Goal: Navigation & Orientation: Find specific page/section

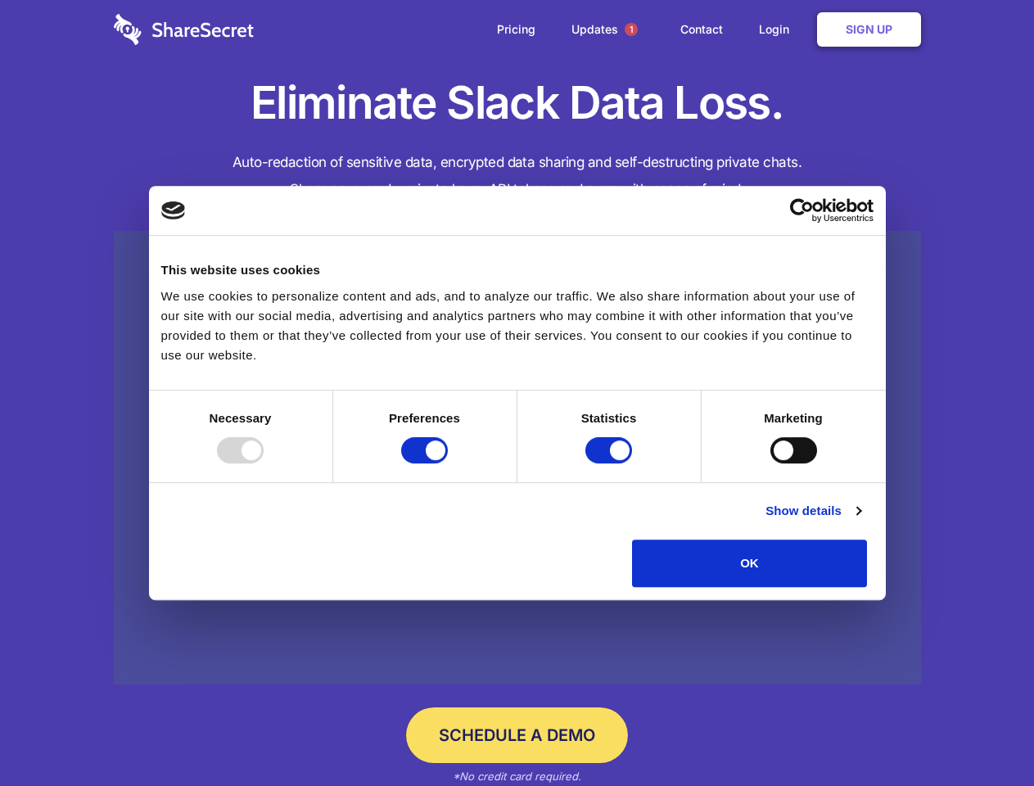
click at [264, 464] on div at bounding box center [240, 450] width 47 height 26
click at [448, 464] on input "Preferences" at bounding box center [424, 450] width 47 height 26
checkbox input "false"
click at [611, 464] on input "Statistics" at bounding box center [609, 450] width 47 height 26
checkbox input "false"
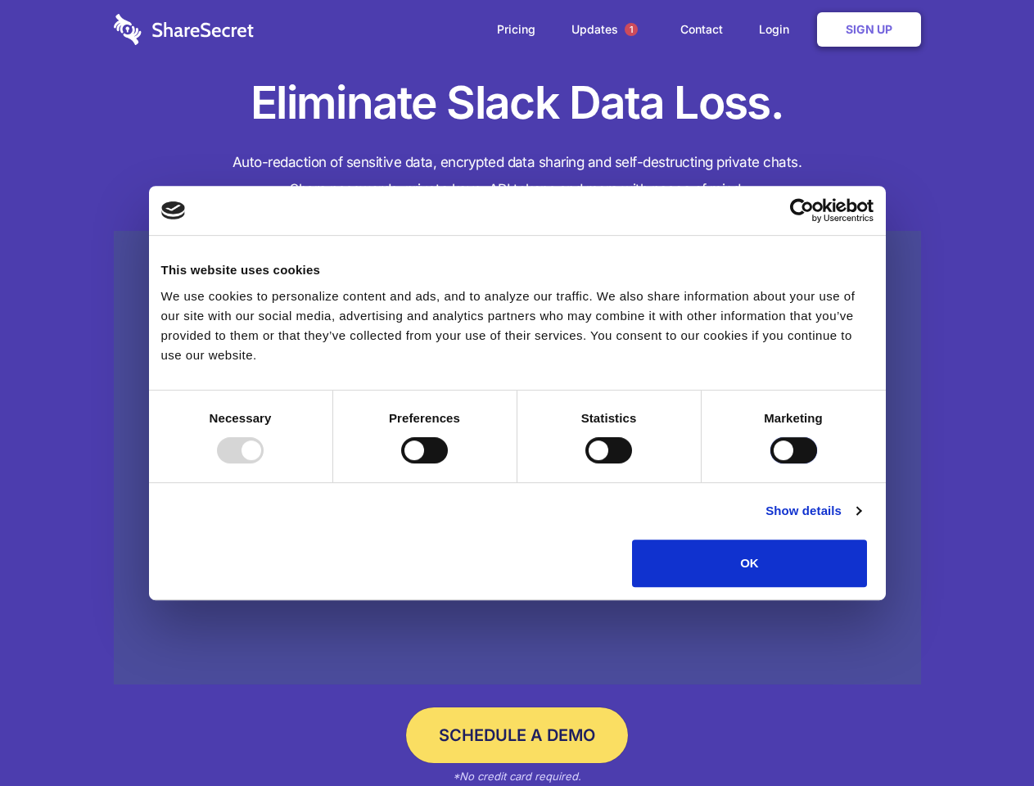
click at [771, 464] on input "Marketing" at bounding box center [794, 450] width 47 height 26
checkbox input "true"
click at [861, 521] on link "Show details" at bounding box center [813, 511] width 95 height 20
click at [0, 0] on li "Necessary 7 Necessary cookies help make a website usable by enabling basic func…" at bounding box center [0, 0] width 0 height 0
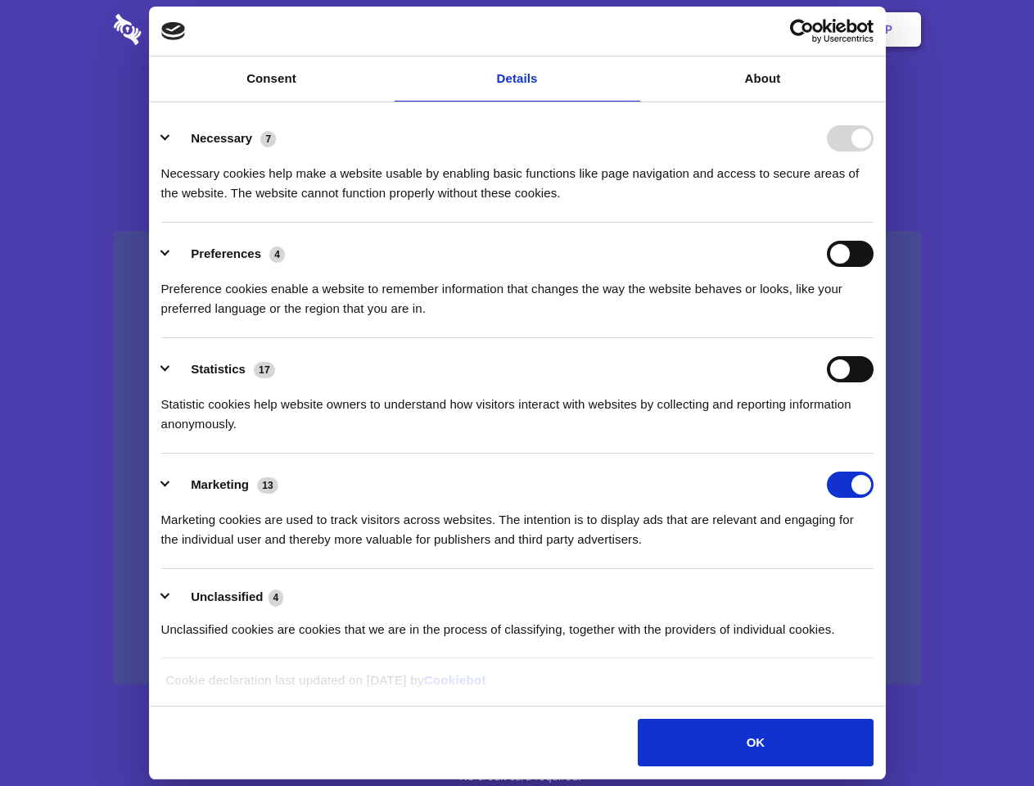
click at [631, 29] on span "1" at bounding box center [631, 29] width 13 height 13
